Goal: Transaction & Acquisition: Book appointment/travel/reservation

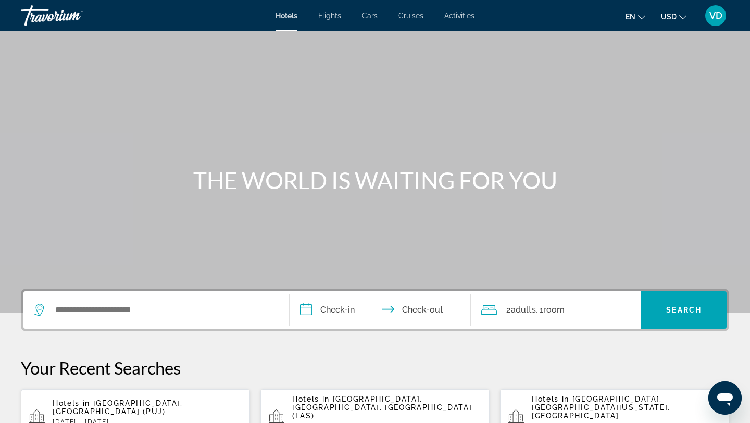
click at [88, 318] on div "Search widget" at bounding box center [156, 310] width 245 height 38
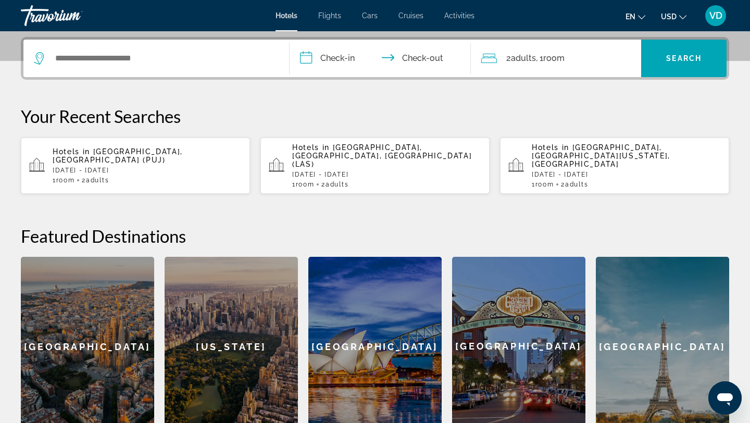
scroll to position [255, 0]
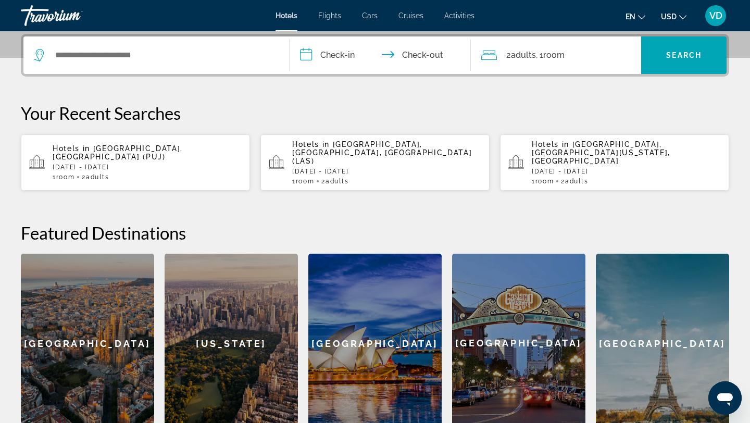
click at [78, 66] on div "Search widget" at bounding box center [156, 55] width 245 height 38
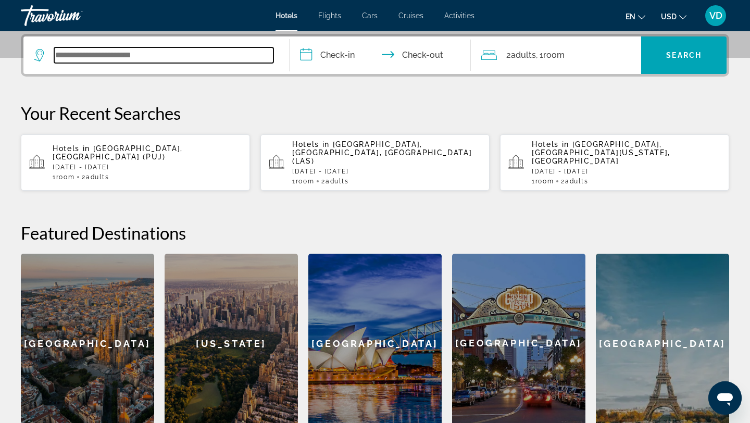
click at [72, 63] on input "Search widget" at bounding box center [163, 55] width 219 height 16
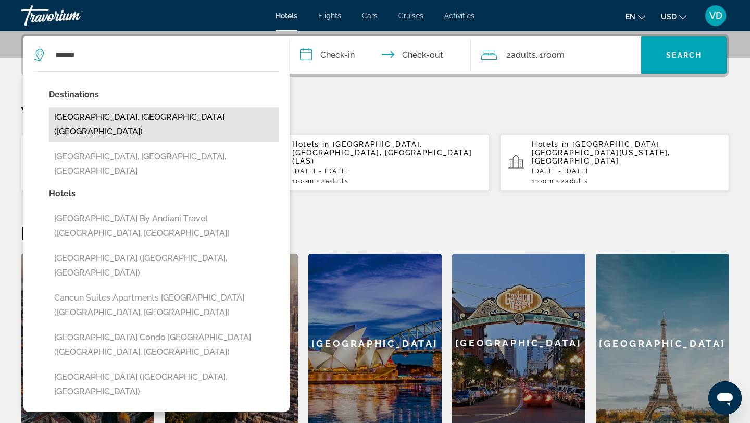
click at [93, 120] on button "[GEOGRAPHIC_DATA], [GEOGRAPHIC_DATA] ([GEOGRAPHIC_DATA])" at bounding box center [164, 124] width 230 height 34
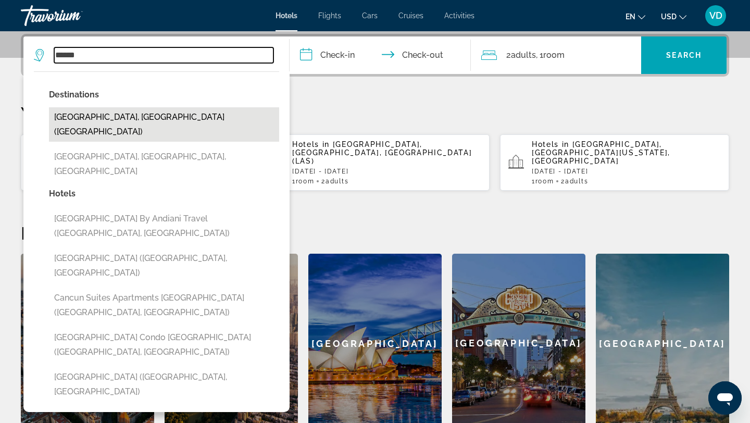
type input "**********"
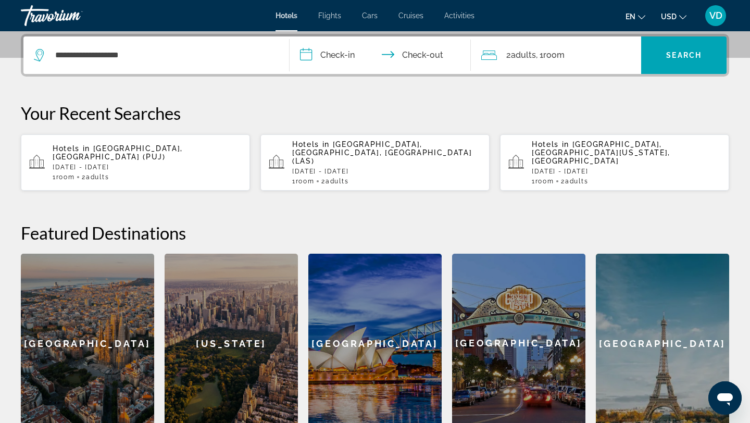
click at [328, 53] on input "**********" at bounding box center [382, 56] width 185 height 41
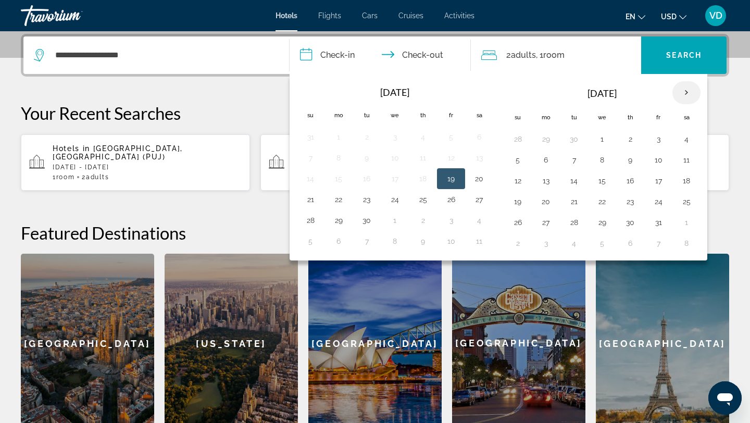
click at [686, 90] on th "Next month" at bounding box center [686, 92] width 28 height 23
click at [608, 158] on button "10" at bounding box center [602, 160] width 17 height 15
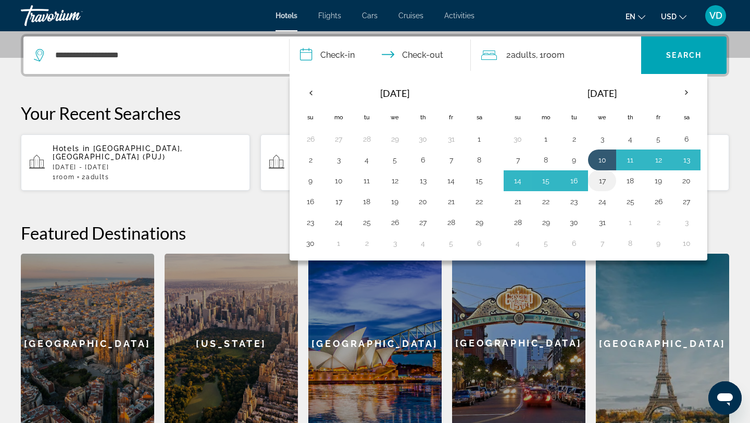
click at [604, 181] on button "17" at bounding box center [602, 180] width 17 height 15
type input "**********"
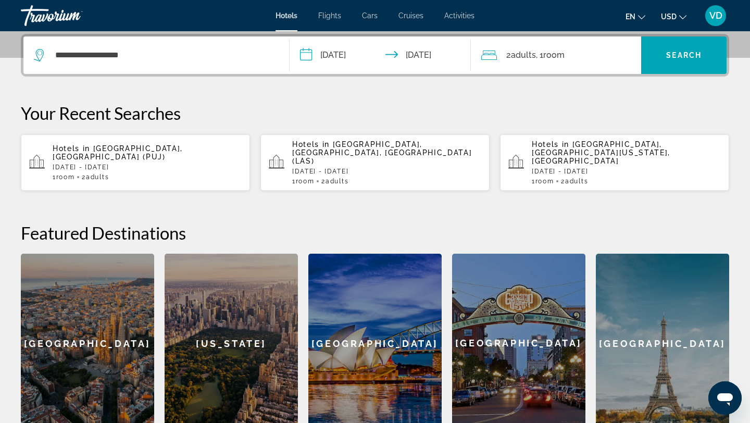
click at [578, 50] on div "2 Adult Adults , 1 Room rooms" at bounding box center [561, 55] width 160 height 15
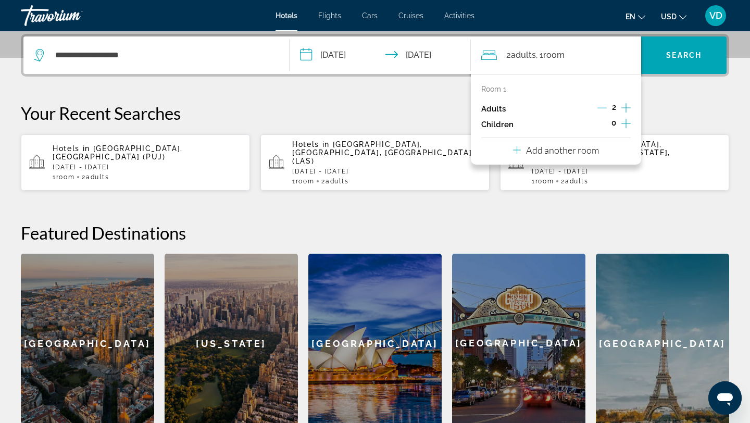
click at [628, 122] on icon "Increment children" at bounding box center [625, 123] width 9 height 13
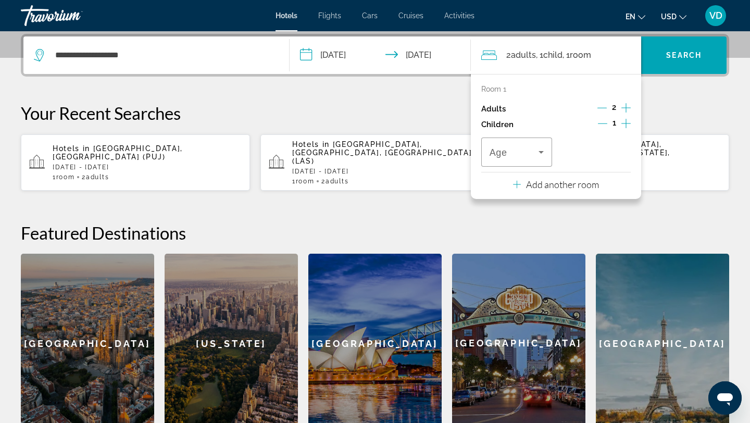
click at [628, 122] on icon "Increment children" at bounding box center [625, 123] width 9 height 13
click at [539, 153] on icon "Travelers: 2 adults, 2 children" at bounding box center [541, 152] width 13 height 13
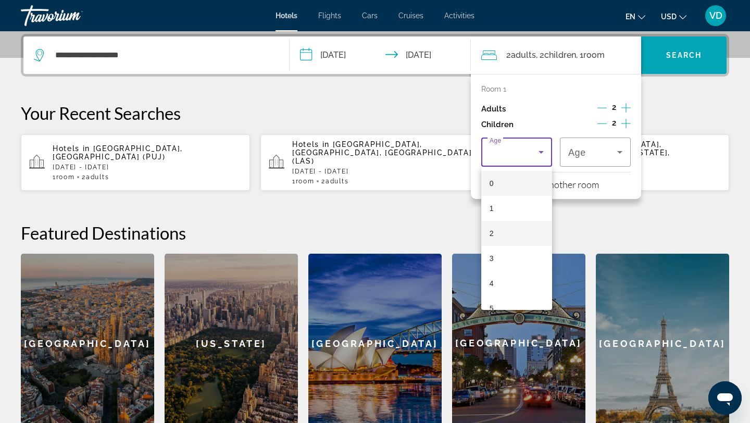
click at [504, 239] on mat-option "2" at bounding box center [516, 233] width 71 height 25
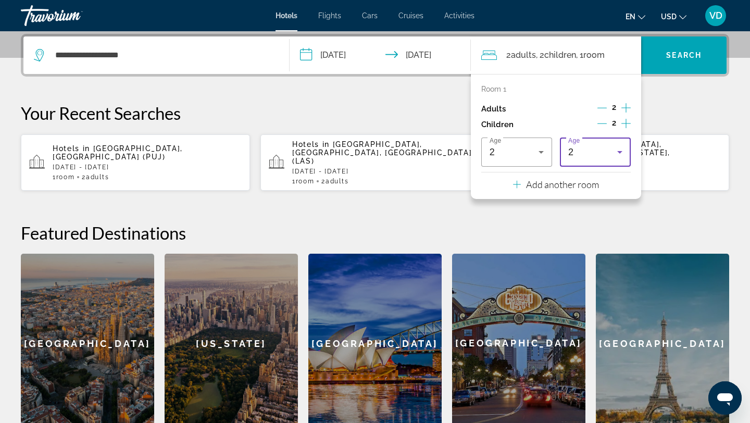
click at [617, 152] on icon "Travelers: 2 adults, 2 children" at bounding box center [620, 152] width 13 height 13
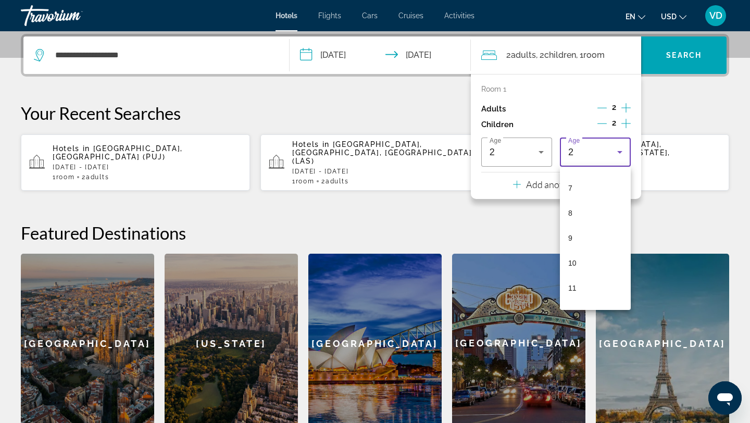
scroll to position [176, 0]
click at [579, 276] on mat-option "11" at bounding box center [595, 282] width 71 height 25
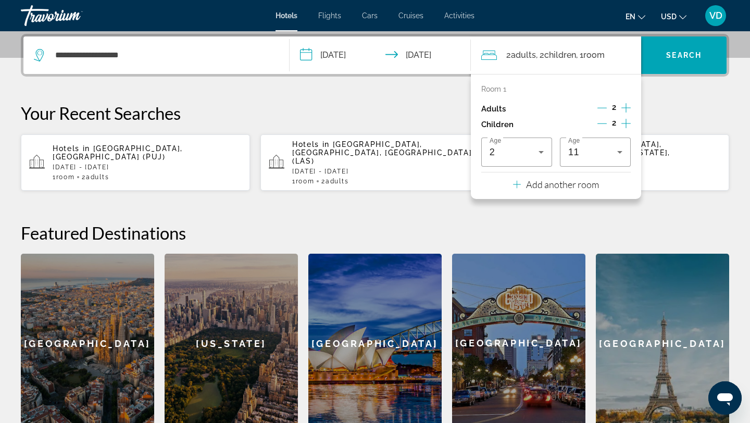
click at [660, 98] on div "**********" at bounding box center [375, 233] width 750 height 399
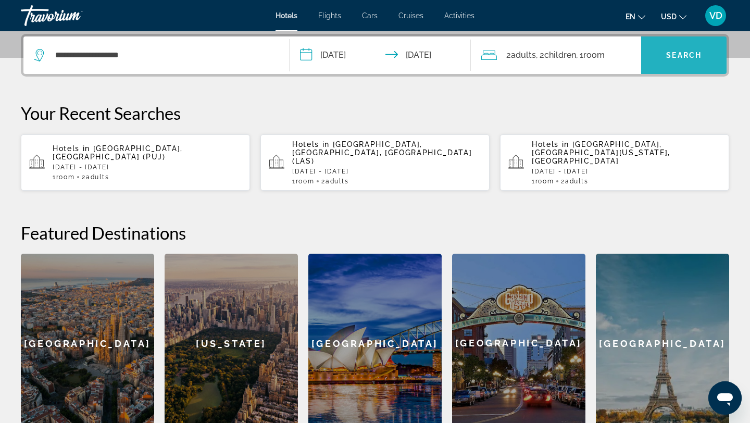
click at [658, 60] on span "Search widget" at bounding box center [683, 55] width 85 height 25
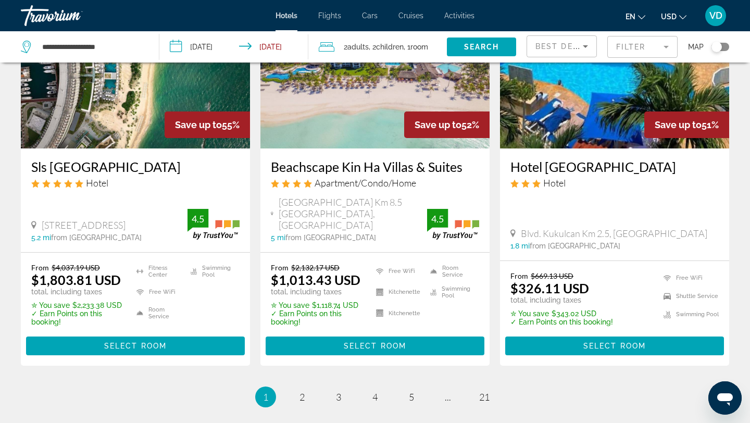
scroll to position [1464, 0]
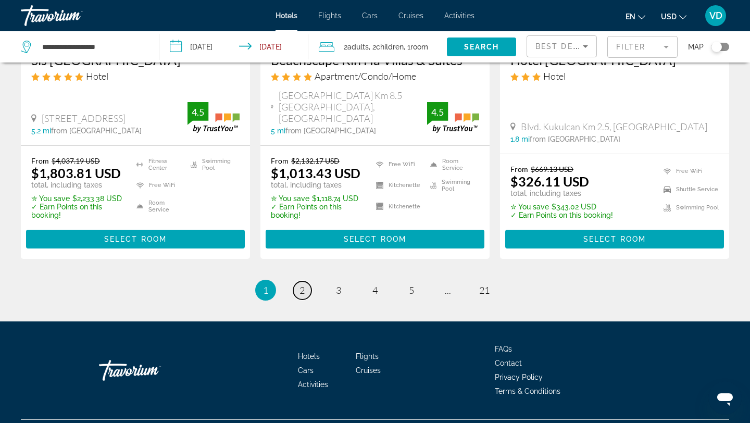
click at [299, 284] on span "2" at bounding box center [301, 289] width 5 height 11
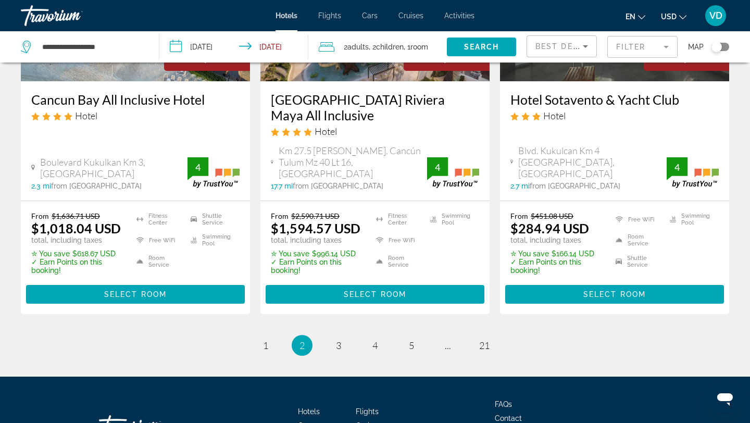
scroll to position [1444, 0]
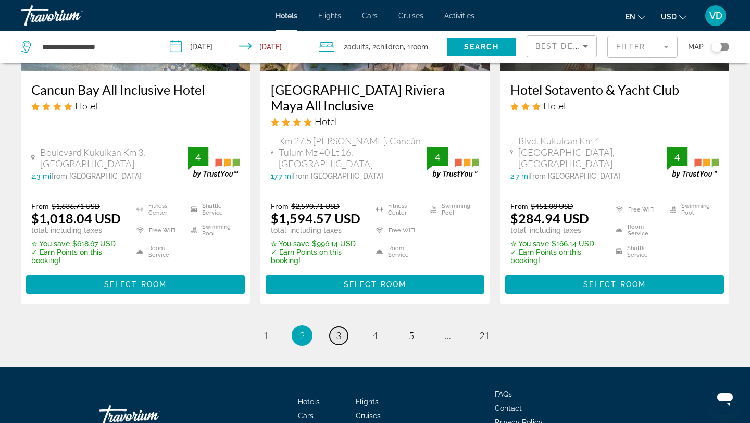
click at [340, 330] on span "3" at bounding box center [338, 335] width 5 height 11
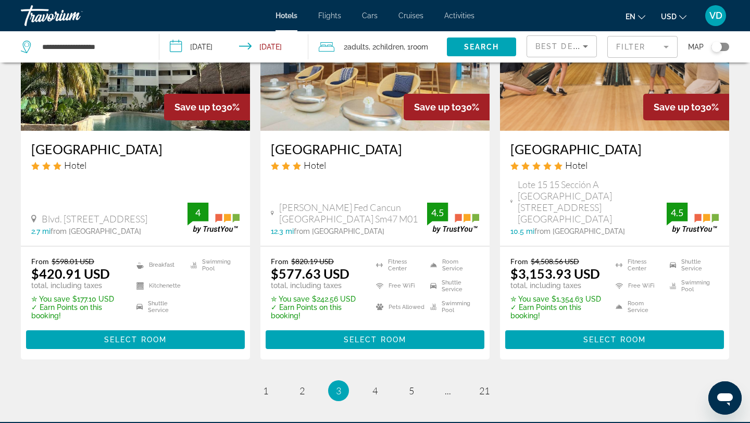
scroll to position [1467, 0]
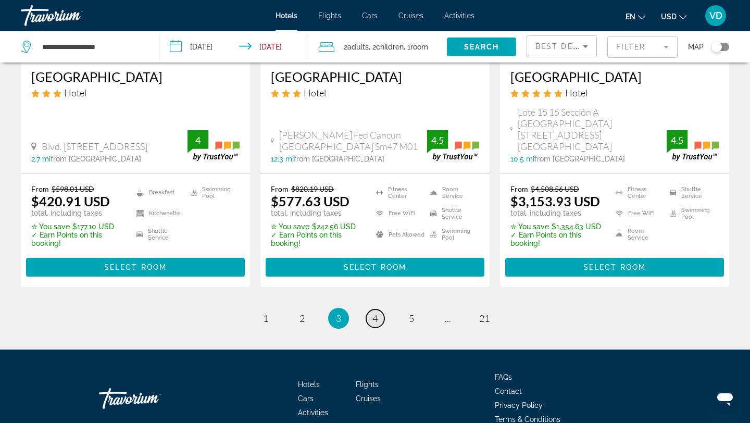
click at [377, 313] on span "4" at bounding box center [374, 318] width 5 height 11
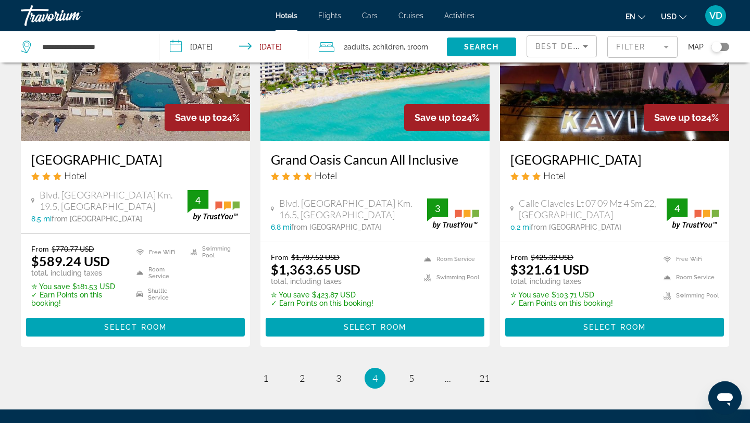
scroll to position [1459, 0]
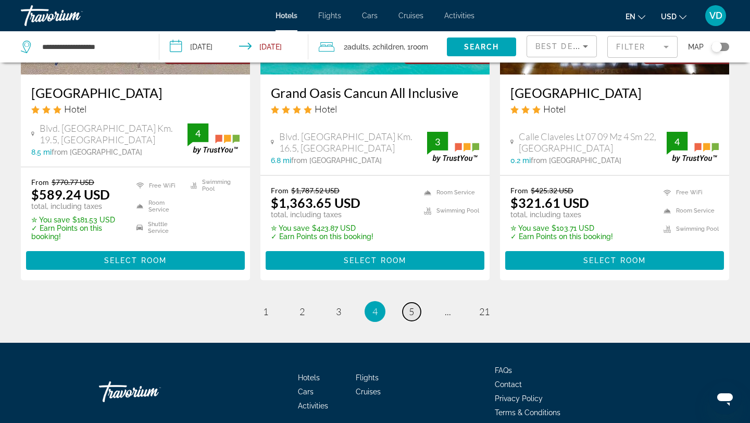
click at [407, 303] on link "page 5" at bounding box center [412, 312] width 18 height 18
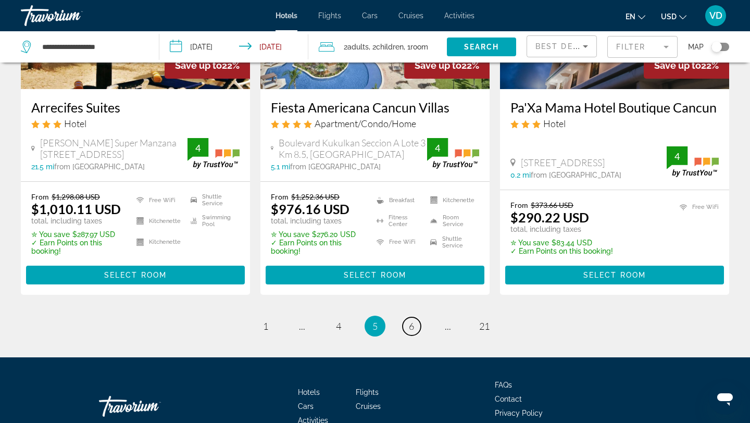
scroll to position [1438, 0]
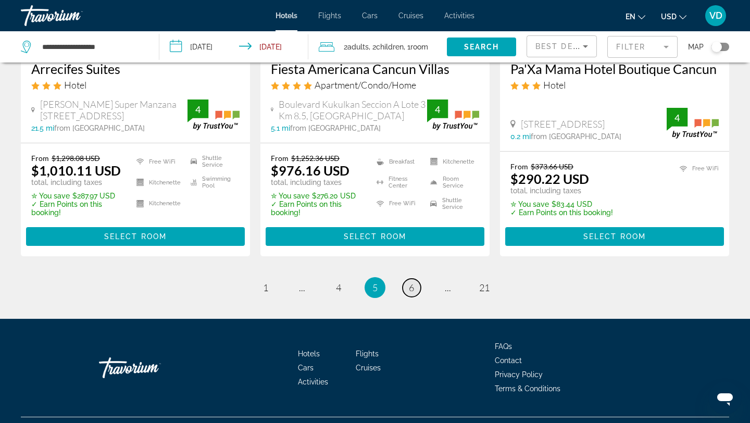
click at [416, 282] on link "page 6" at bounding box center [412, 288] width 18 height 18
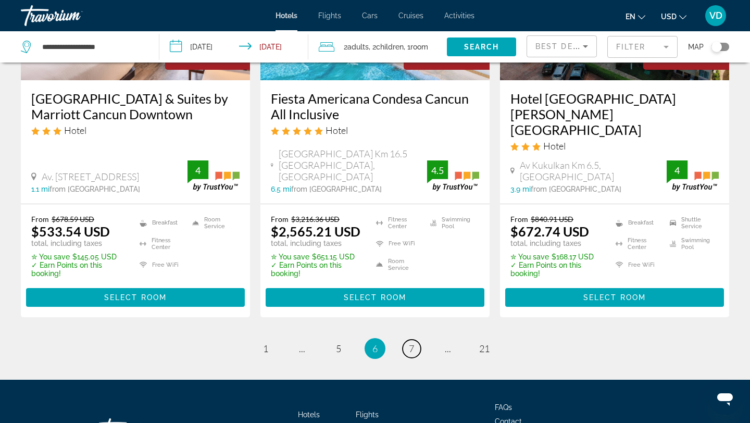
scroll to position [1456, 0]
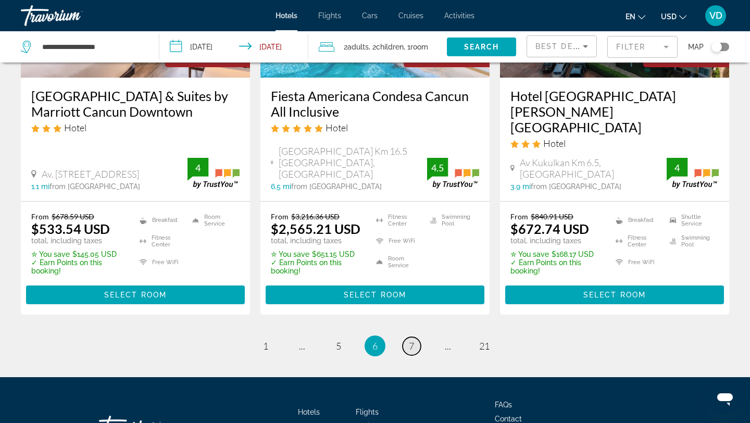
click at [410, 340] on span "7" at bounding box center [411, 345] width 5 height 11
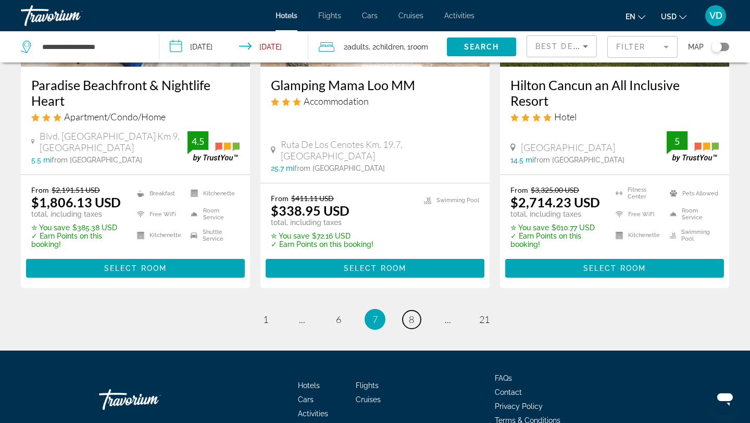
scroll to position [1465, 0]
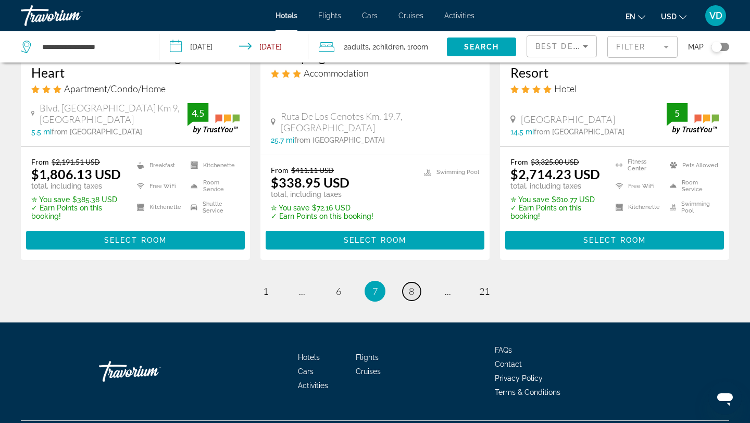
click at [414, 285] on span "8" at bounding box center [411, 290] width 5 height 11
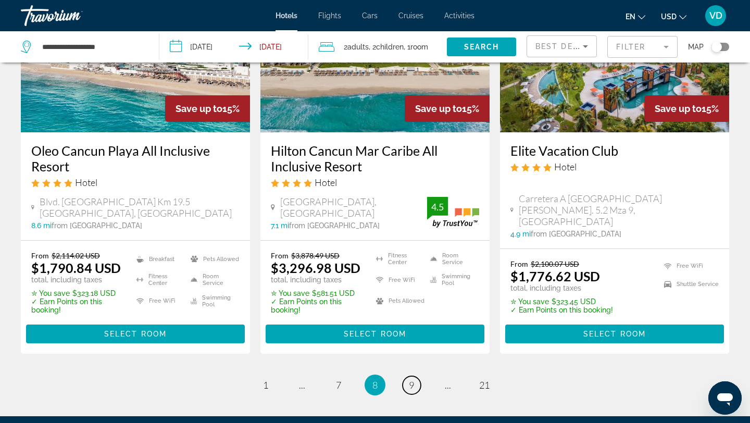
scroll to position [1518, 0]
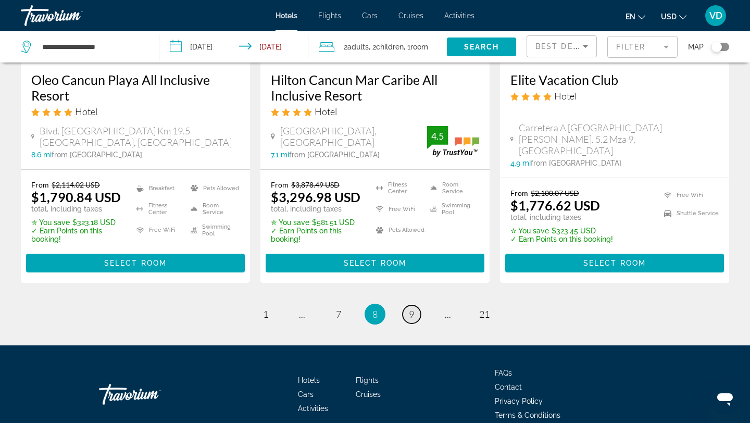
click at [407, 305] on link "page 9" at bounding box center [412, 314] width 18 height 18
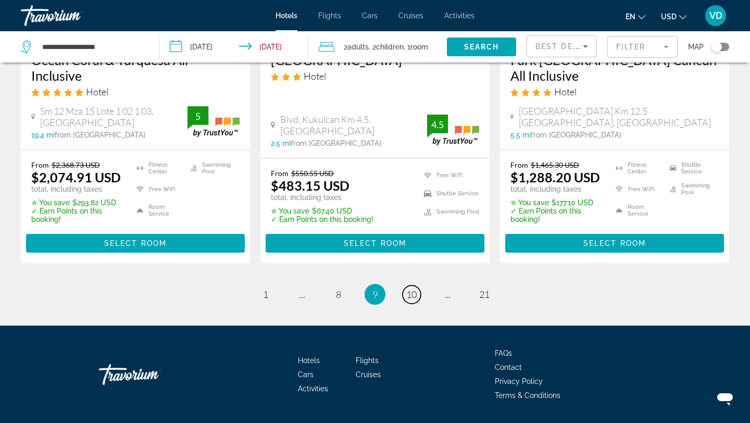
scroll to position [1465, 0]
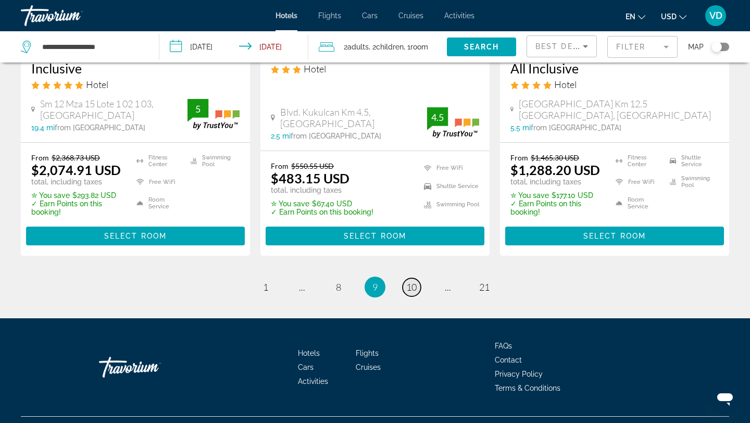
click at [413, 281] on span "10" at bounding box center [411, 286] width 10 height 11
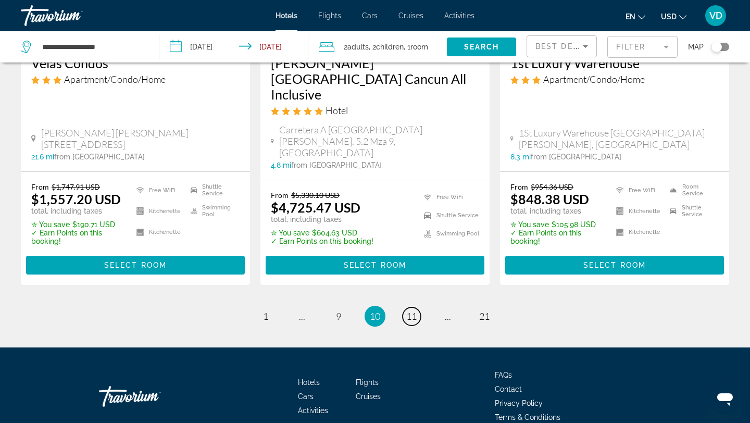
scroll to position [1450, 0]
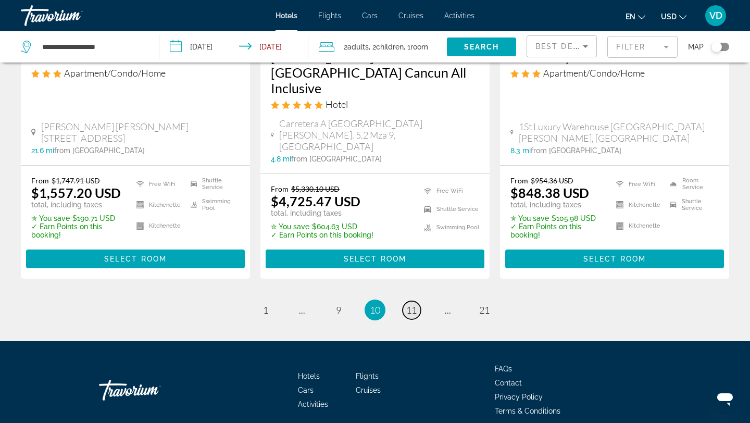
click at [409, 304] on span "11" at bounding box center [411, 309] width 10 height 11
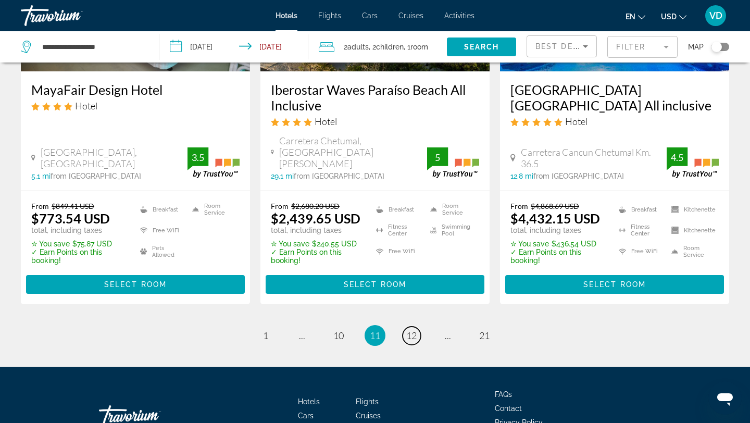
scroll to position [1528, 0]
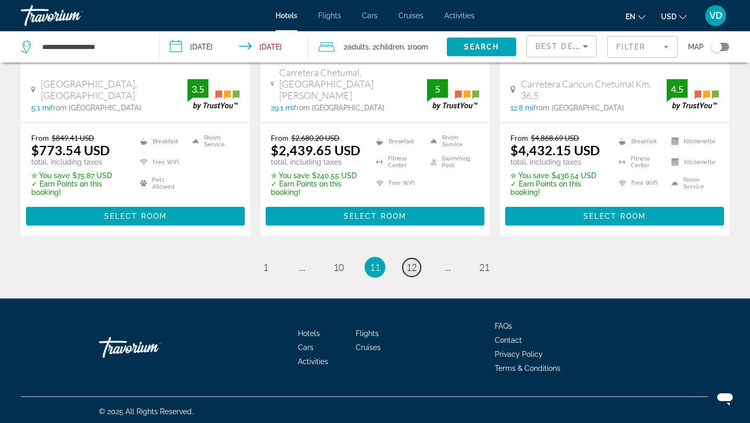
click at [409, 266] on span "12" at bounding box center [411, 266] width 10 height 11
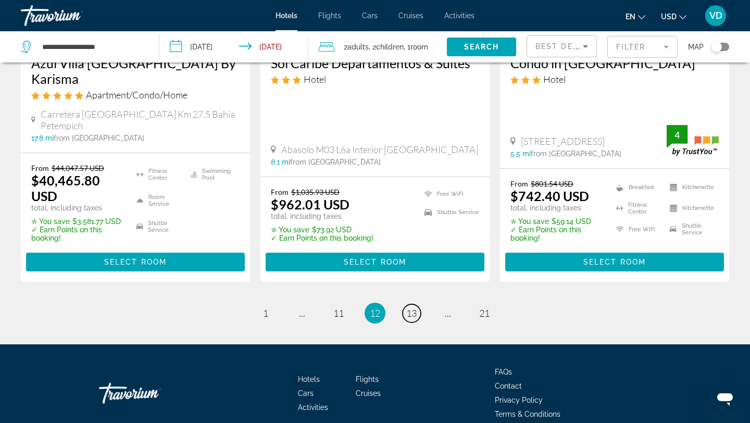
scroll to position [1440, 0]
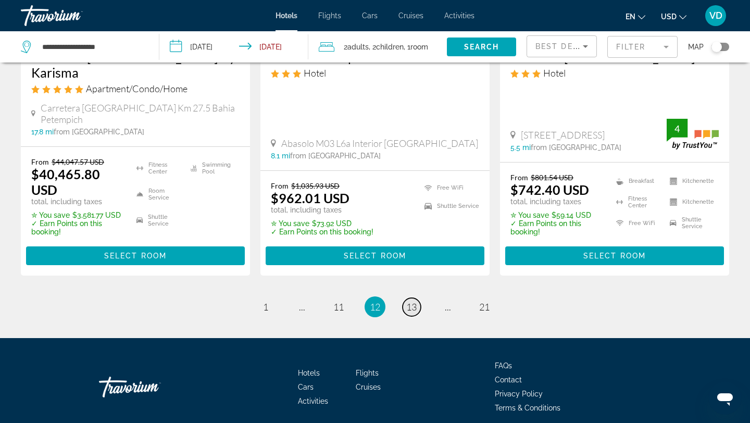
click at [409, 298] on link "page 13" at bounding box center [412, 307] width 18 height 18
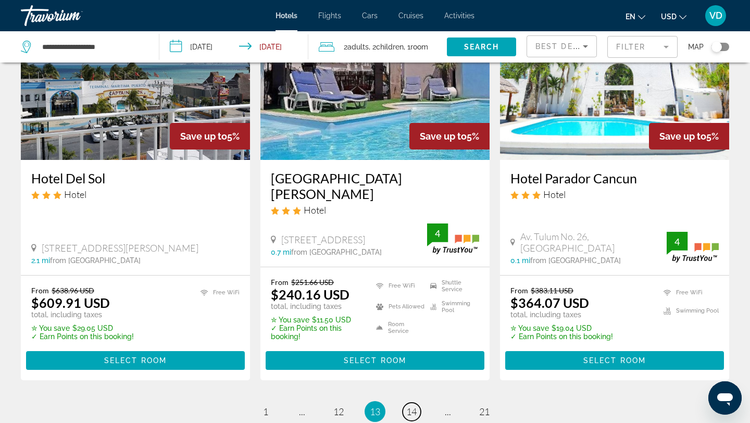
scroll to position [1475, 0]
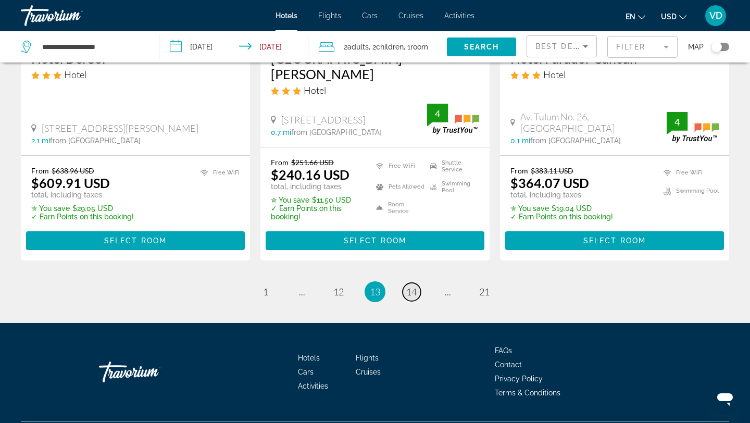
click at [411, 286] on span "14" at bounding box center [411, 291] width 10 height 11
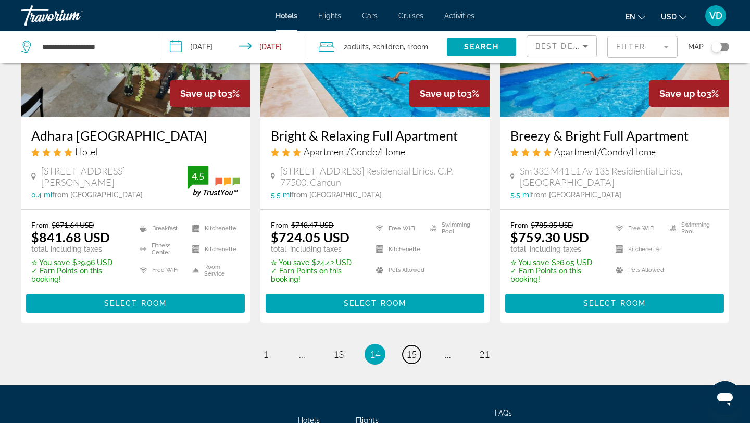
scroll to position [1430, 0]
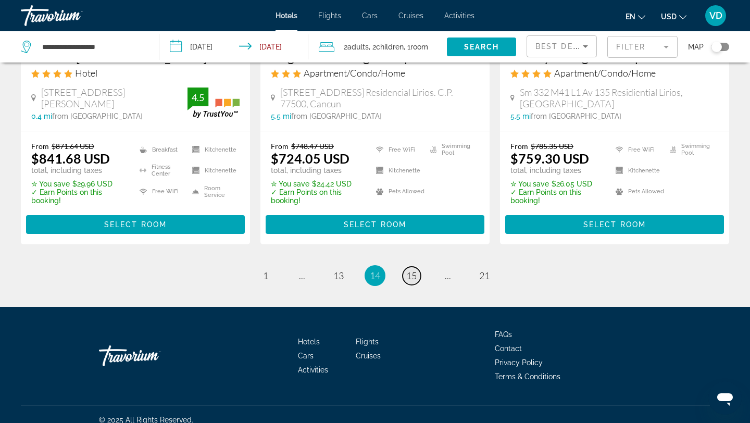
click at [409, 270] on span "15" at bounding box center [411, 275] width 10 height 11
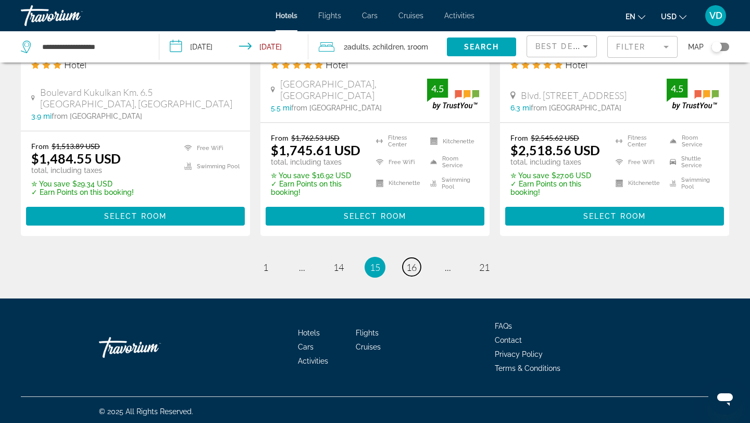
scroll to position [1467, 0]
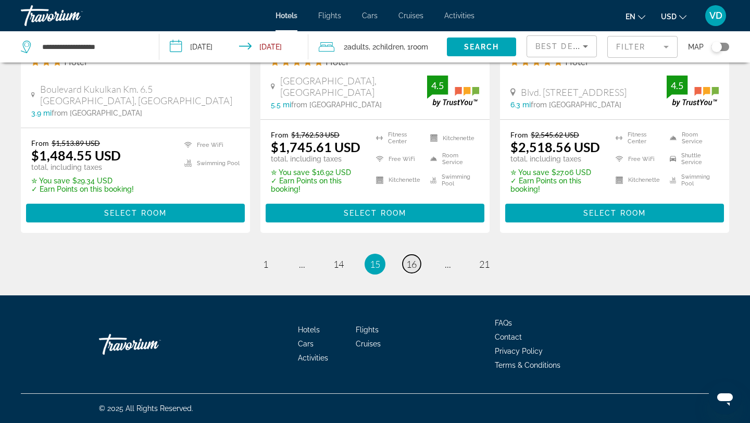
click at [413, 268] on span "16" at bounding box center [411, 263] width 10 height 11
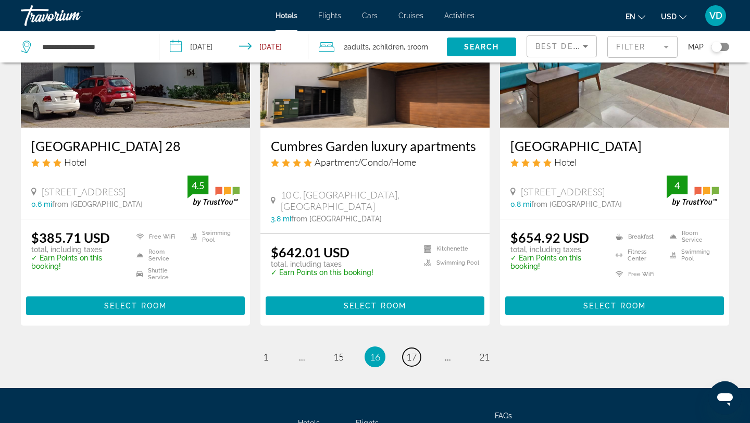
scroll to position [1410, 0]
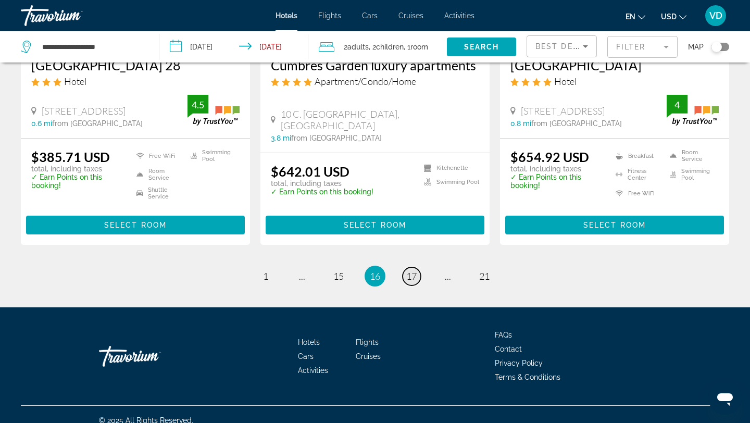
click at [413, 270] on span "17" at bounding box center [411, 275] width 10 height 11
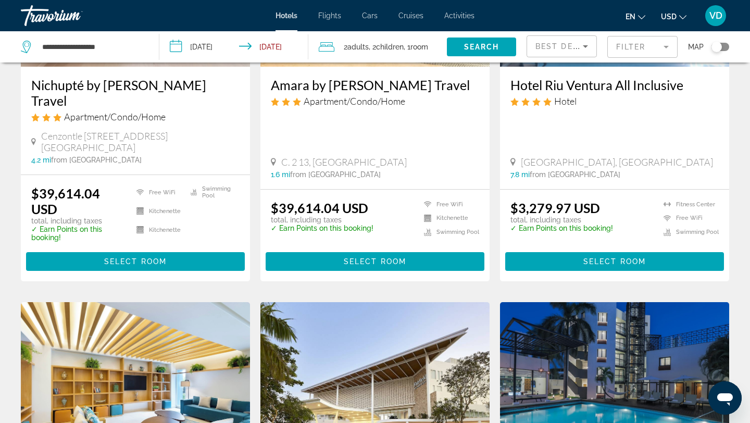
scroll to position [200, 0]
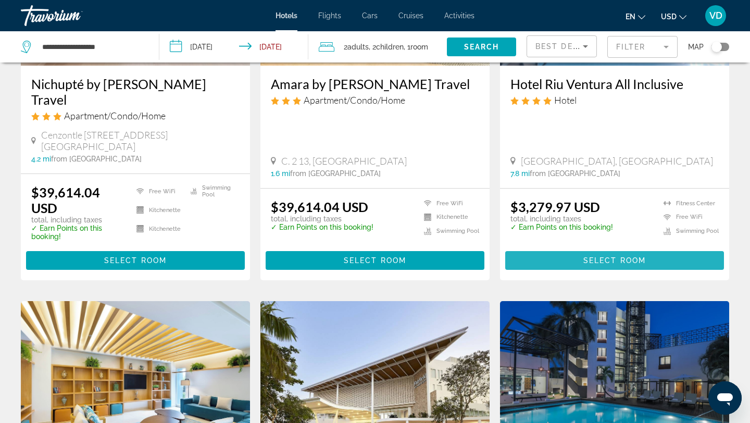
click at [625, 256] on span "Select Room" at bounding box center [614, 260] width 63 height 8
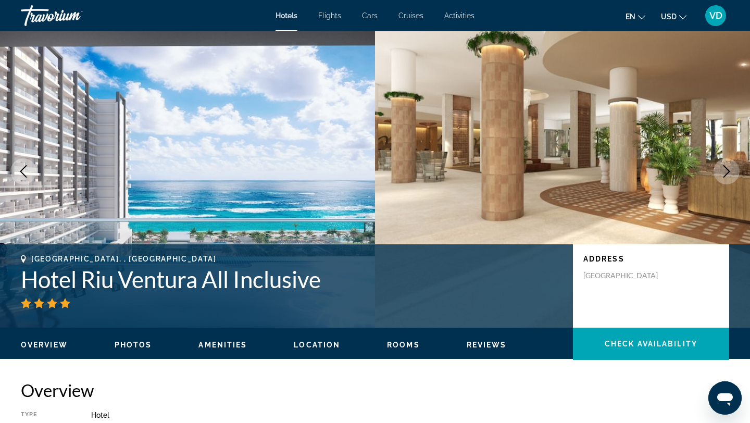
scroll to position [20, 0]
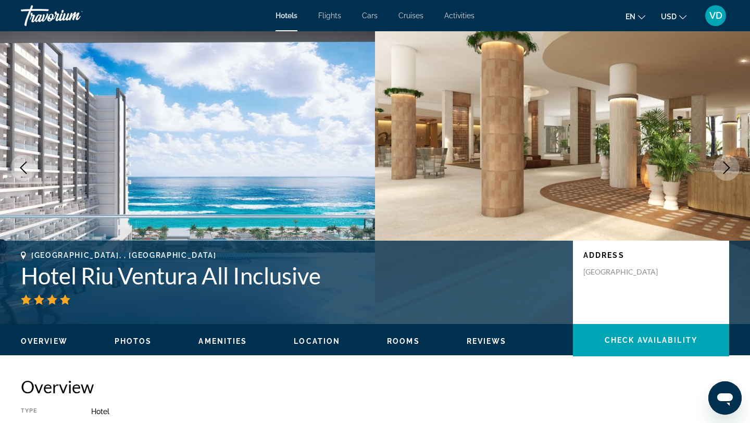
click at [728, 172] on icon "Next image" at bounding box center [726, 167] width 13 height 13
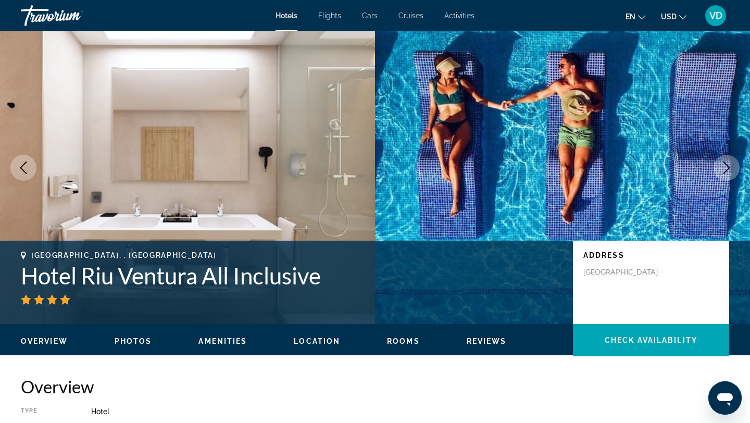
click at [728, 173] on icon "Next image" at bounding box center [726, 167] width 13 height 13
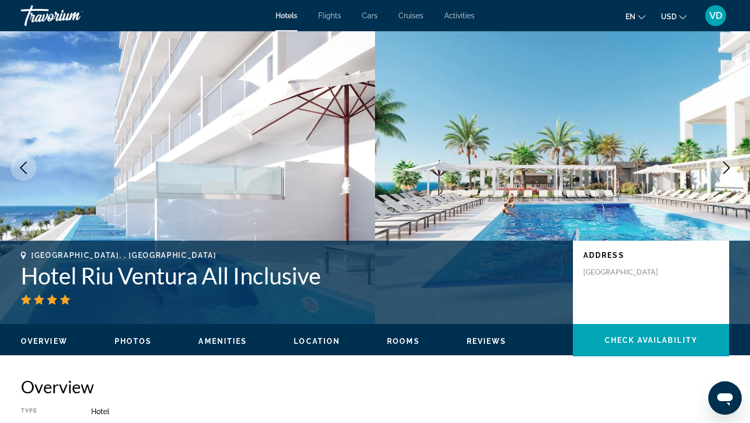
click at [728, 173] on icon "Next image" at bounding box center [726, 167] width 13 height 13
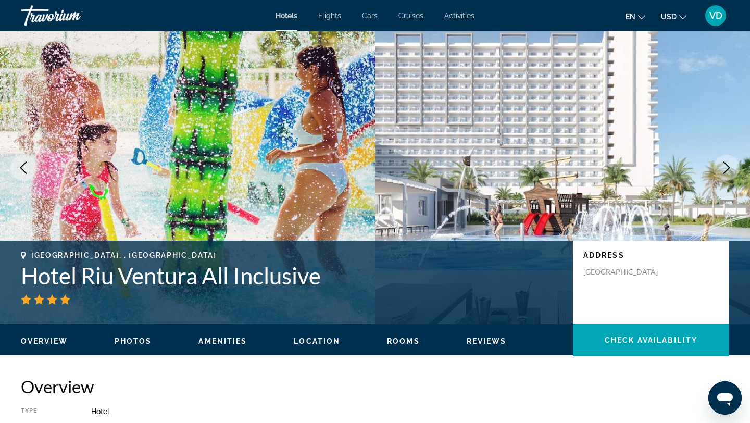
click at [728, 173] on icon "Next image" at bounding box center [726, 167] width 13 height 13
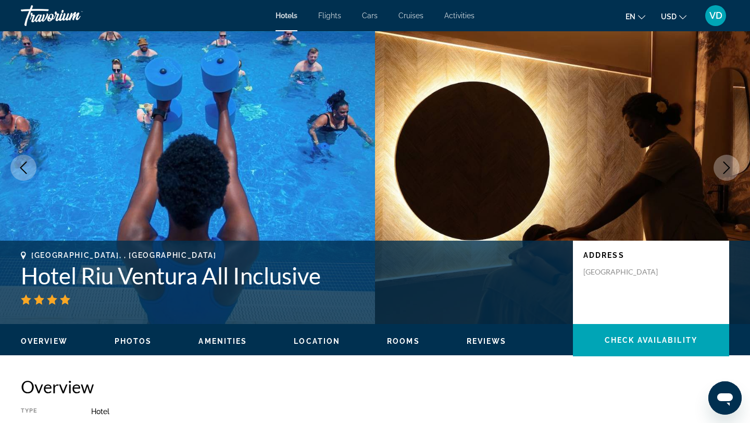
click at [728, 173] on icon "Next image" at bounding box center [726, 167] width 13 height 13
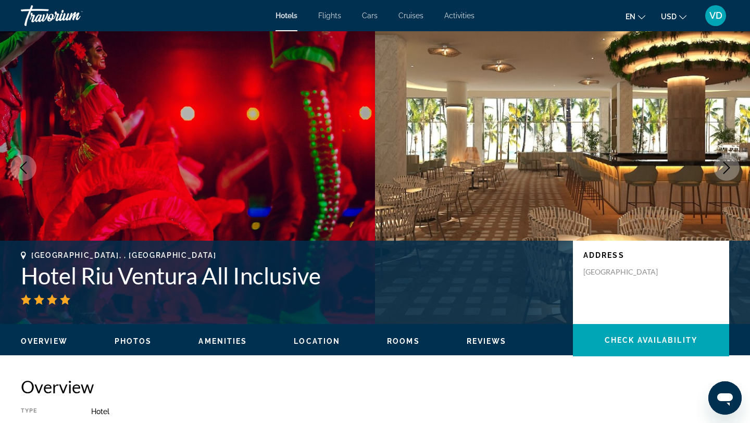
click at [728, 173] on icon "Next image" at bounding box center [726, 167] width 13 height 13
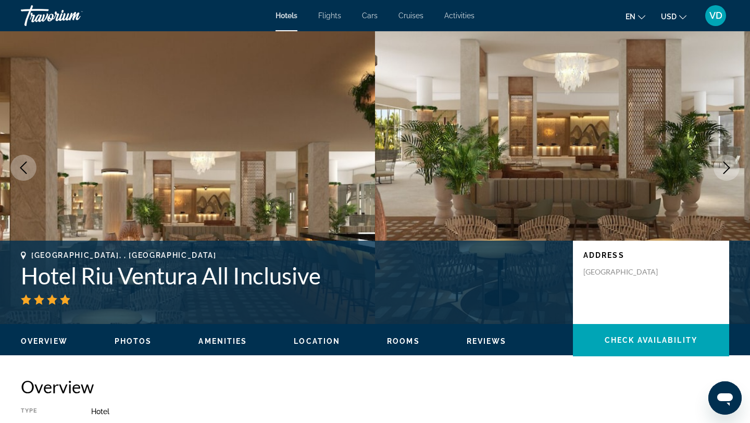
click at [728, 173] on icon "Next image" at bounding box center [726, 167] width 13 height 13
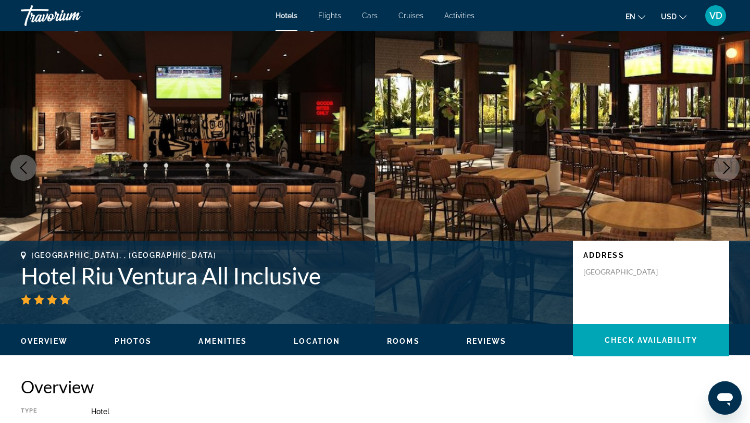
click at [727, 170] on icon "Next image" at bounding box center [726, 167] width 7 height 13
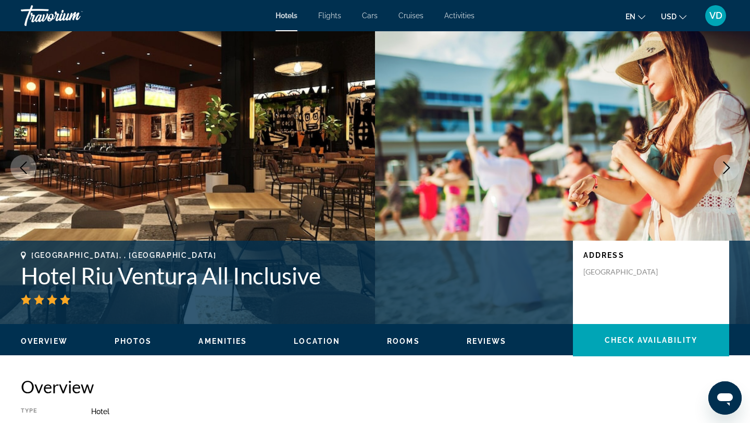
click at [727, 170] on icon "Next image" at bounding box center [726, 167] width 7 height 13
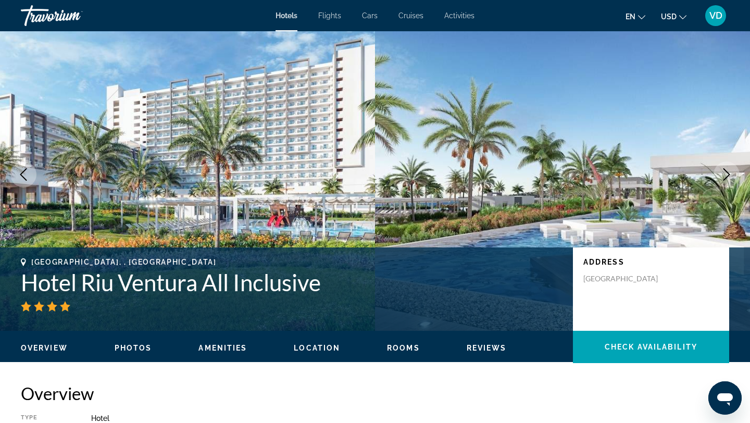
scroll to position [0, 0]
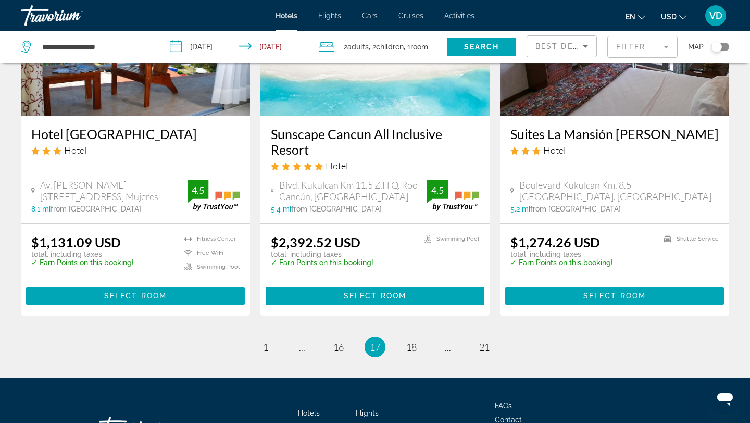
scroll to position [1423, 0]
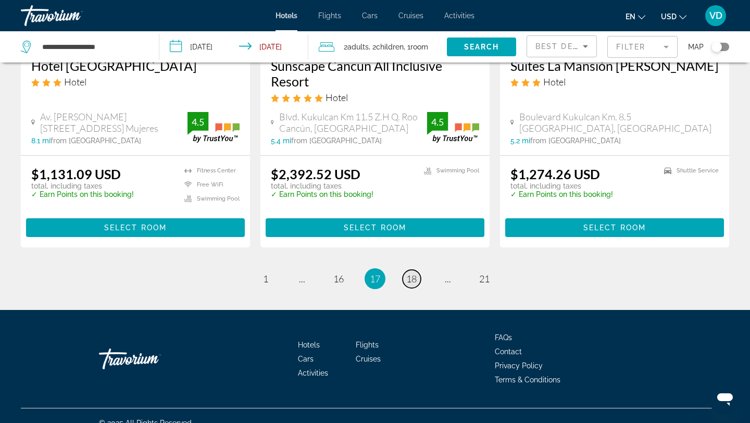
click at [415, 273] on span "18" at bounding box center [411, 278] width 10 height 11
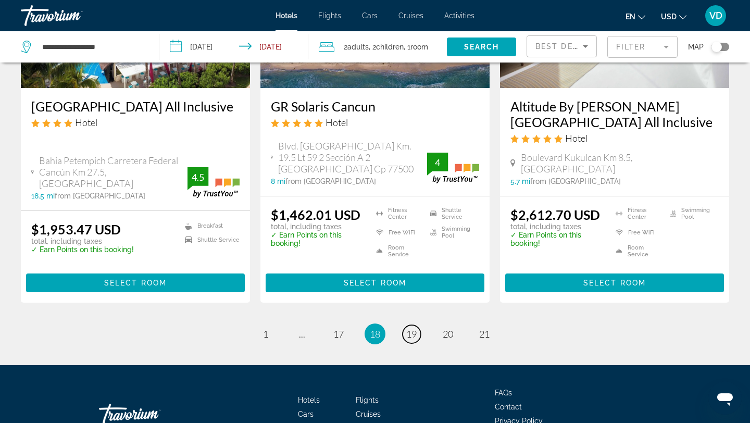
scroll to position [1368, 0]
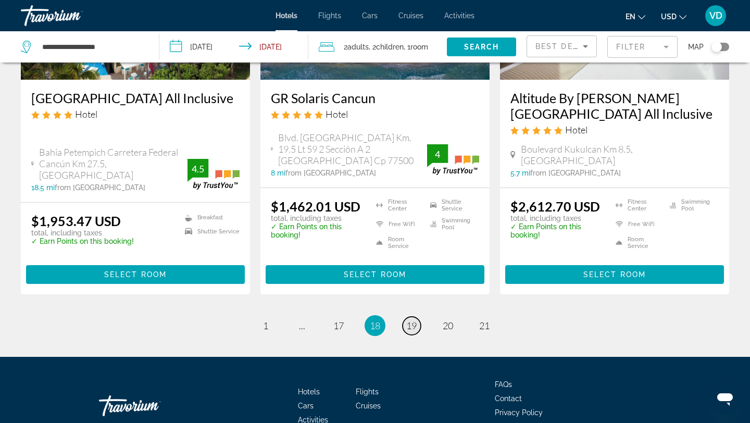
click at [413, 320] on span "19" at bounding box center [411, 325] width 10 height 11
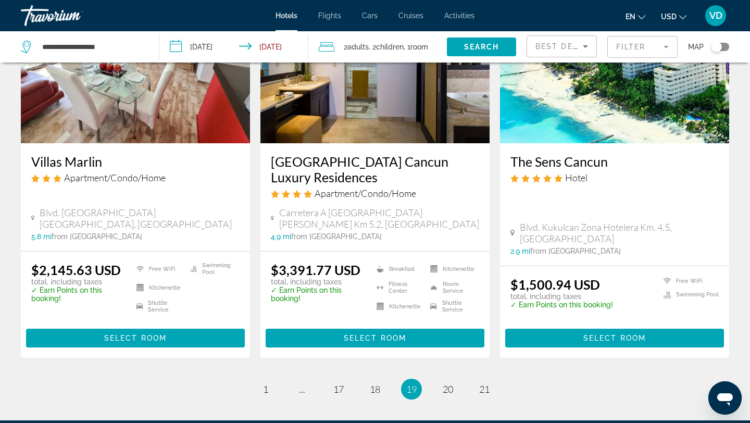
scroll to position [1332, 0]
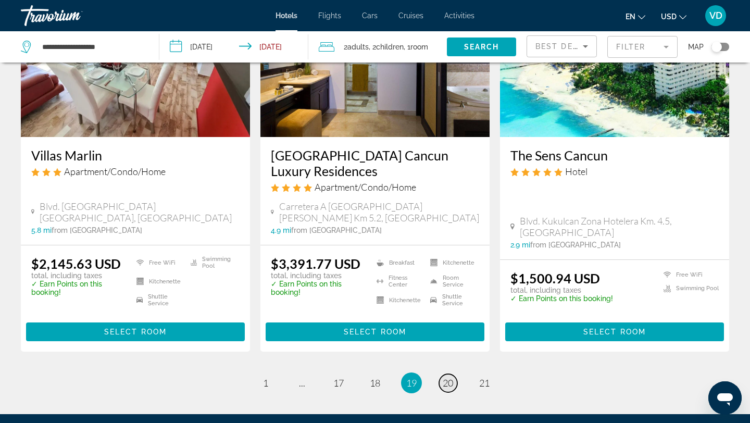
click at [451, 377] on span "20" at bounding box center [448, 382] width 10 height 11
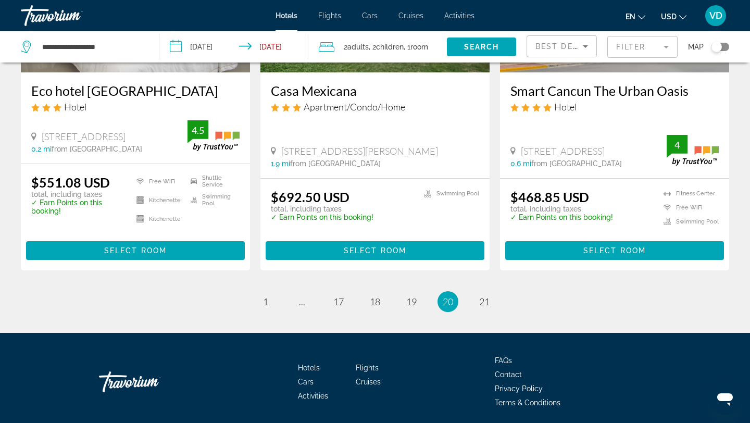
scroll to position [1378, 0]
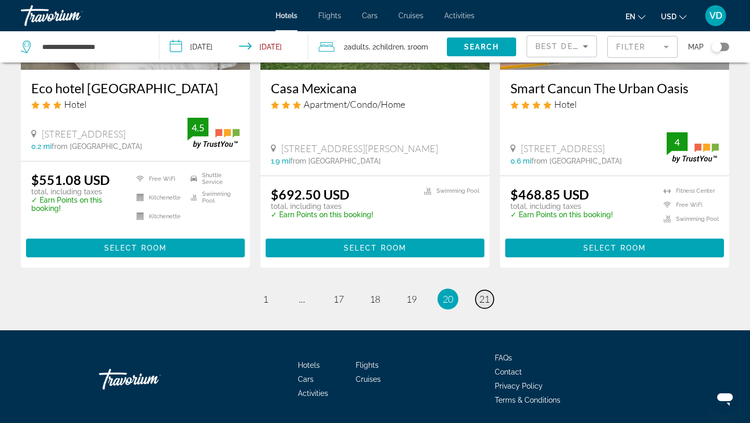
click at [480, 293] on span "21" at bounding box center [484, 298] width 10 height 11
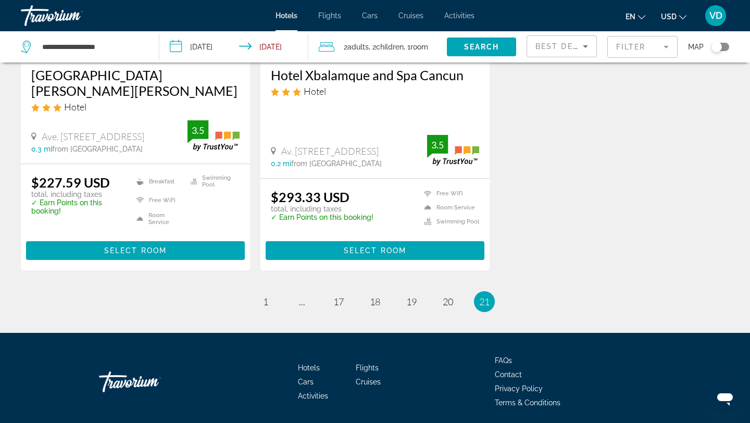
scroll to position [1395, 0]
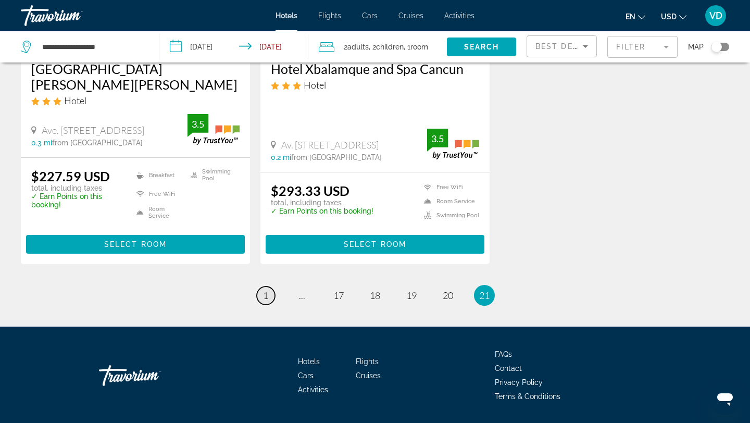
click at [270, 286] on link "page 1" at bounding box center [266, 295] width 18 height 18
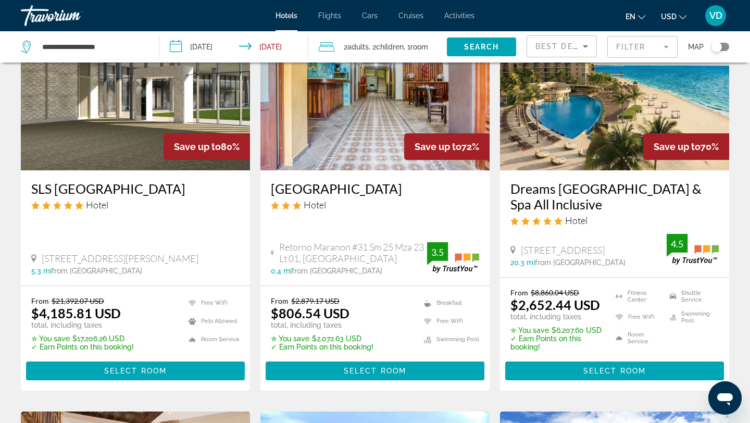
scroll to position [104, 0]
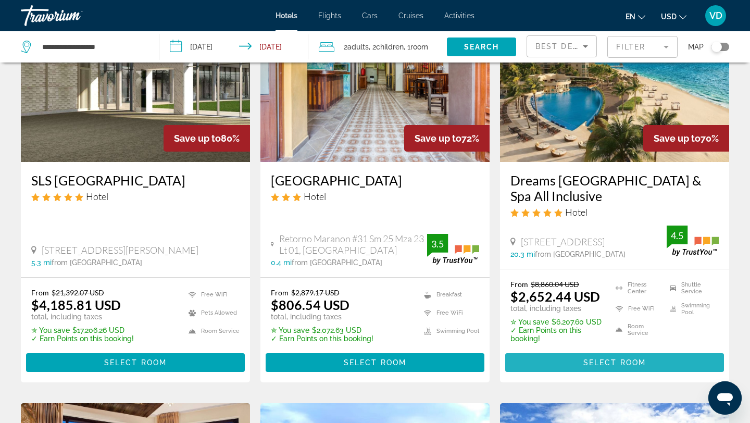
click at [560, 360] on span "Main content" at bounding box center [614, 362] width 219 height 25
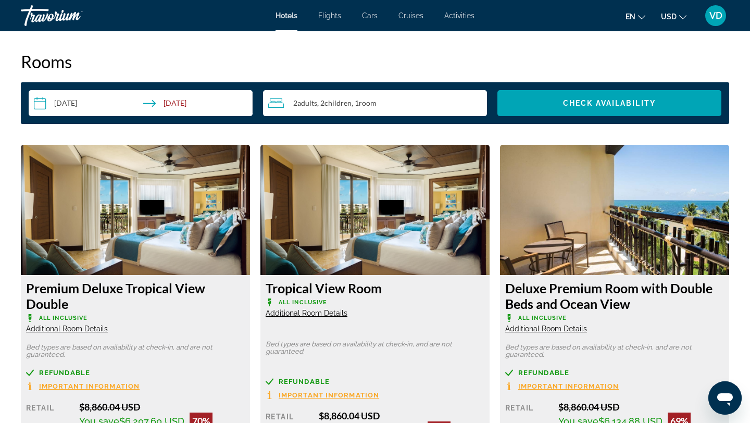
scroll to position [1317, 0]
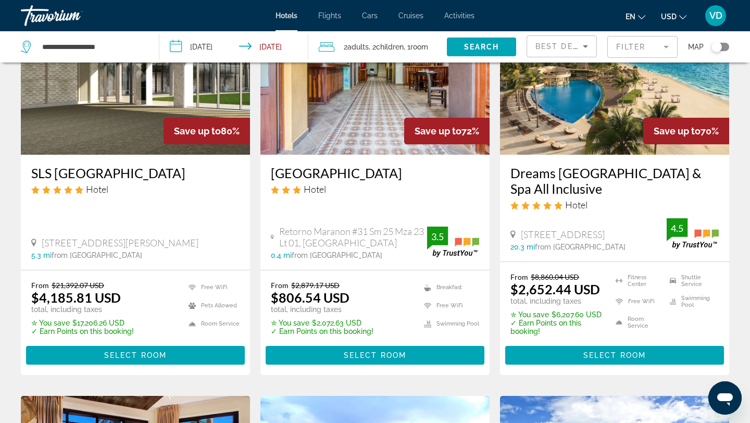
scroll to position [112, 0]
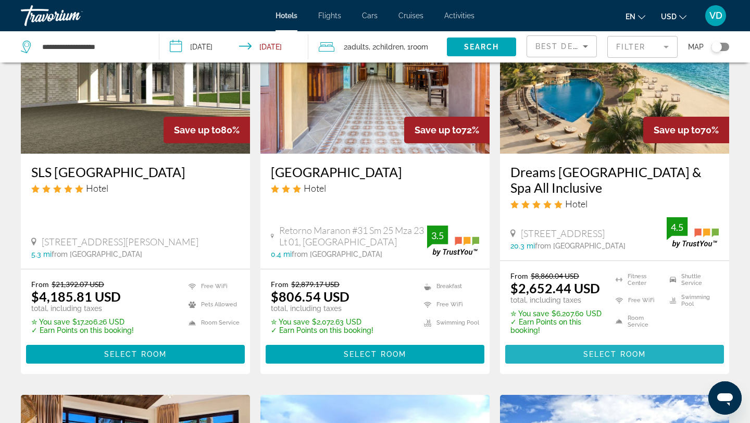
click at [563, 356] on span "Main content" at bounding box center [614, 354] width 219 height 25
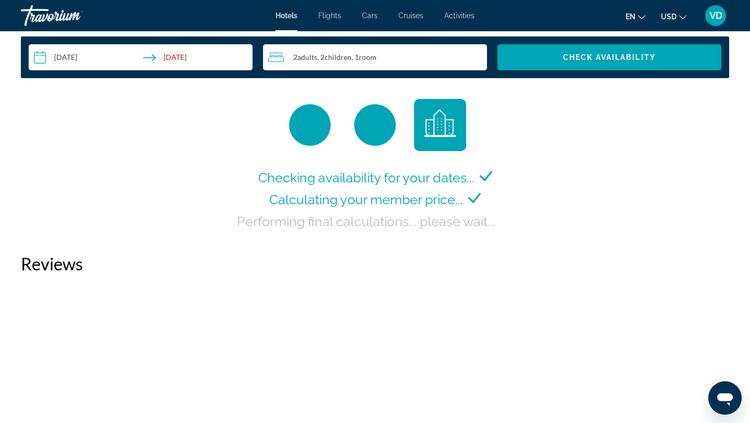
scroll to position [1365, 0]
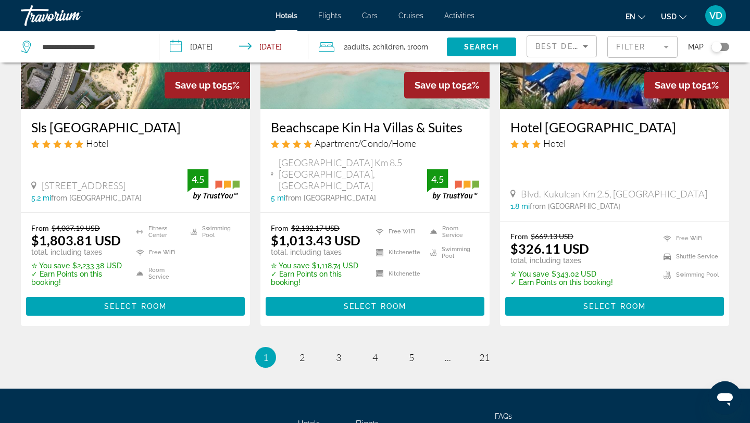
scroll to position [1401, 0]
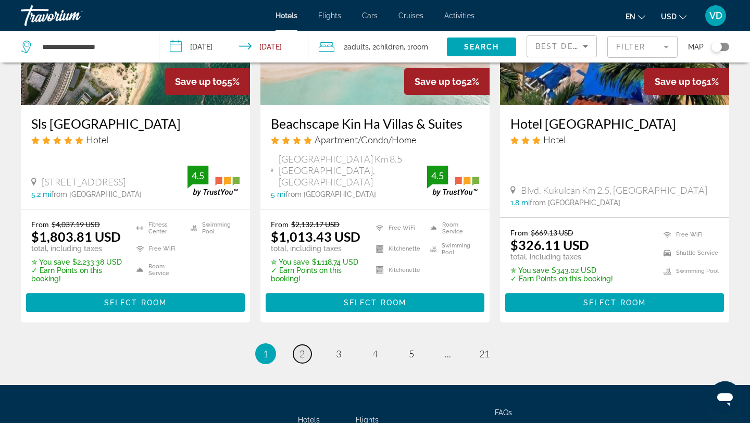
click at [302, 348] on span "2" at bounding box center [301, 353] width 5 height 11
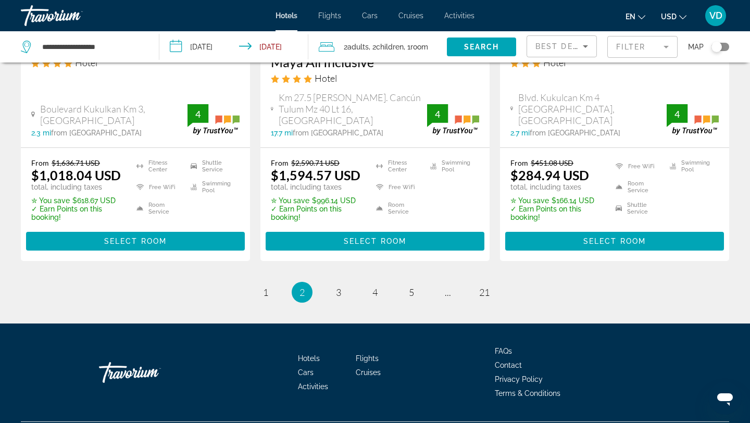
scroll to position [1491, 0]
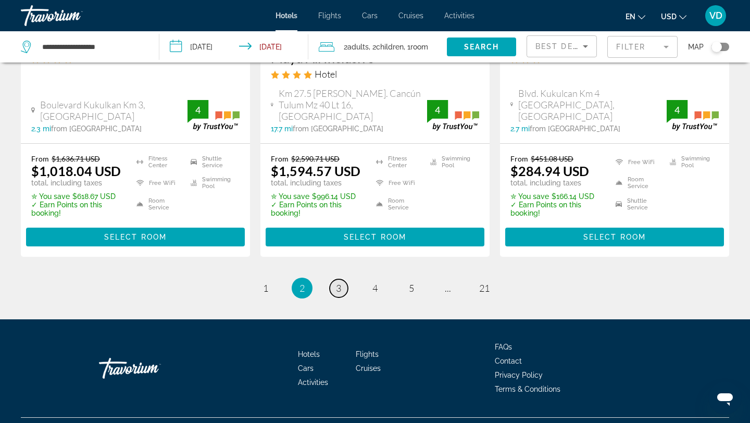
click at [339, 282] on span "3" at bounding box center [338, 287] width 5 height 11
